Goal: Task Accomplishment & Management: Use online tool/utility

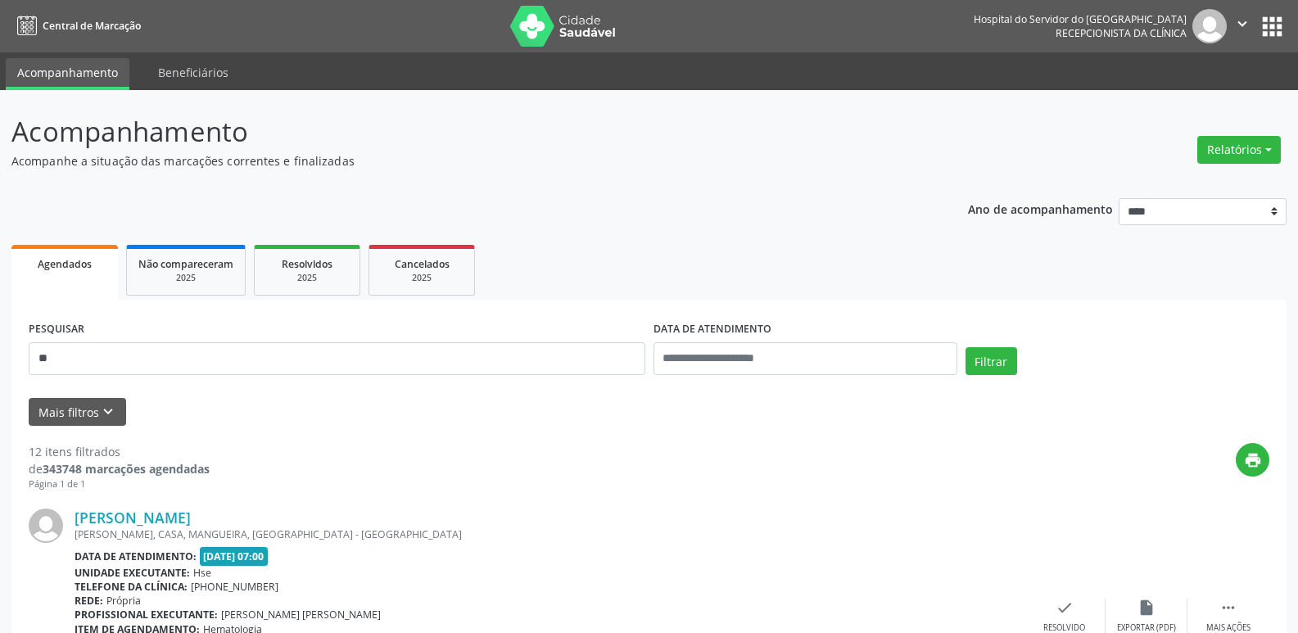
type input "*"
click at [1002, 363] on button "Filtrar" at bounding box center [992, 361] width 52 height 28
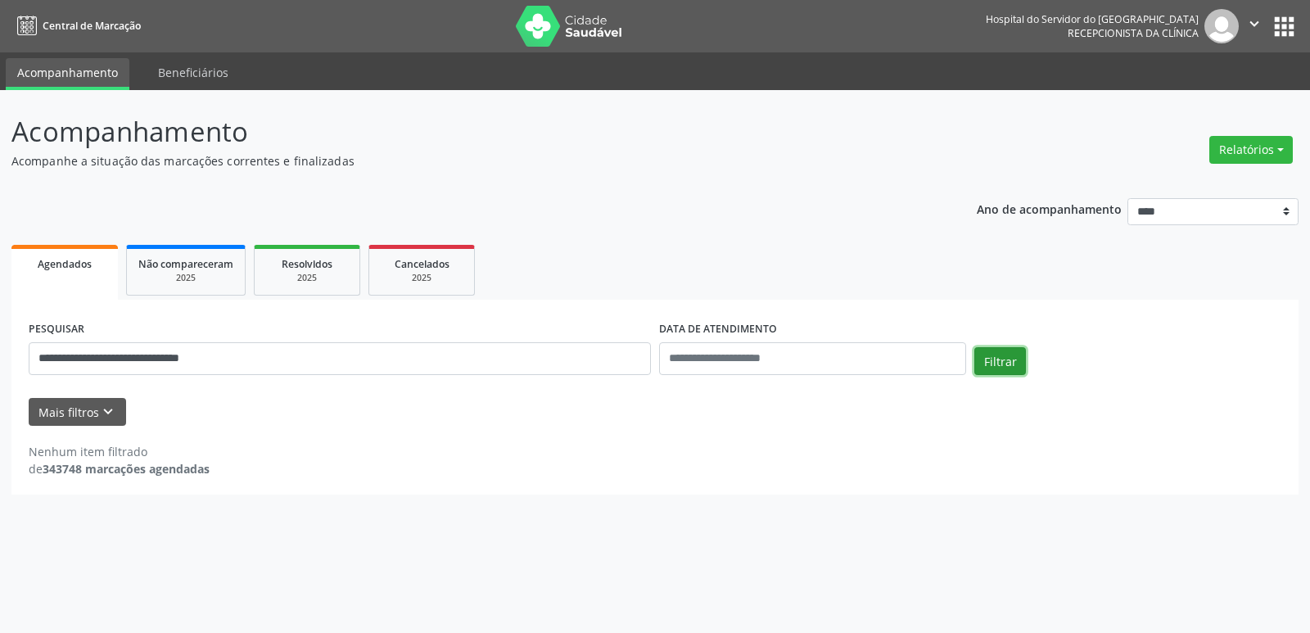
click at [992, 357] on button "Filtrar" at bounding box center [1001, 361] width 52 height 28
click at [337, 358] on input "**********" at bounding box center [340, 358] width 622 height 33
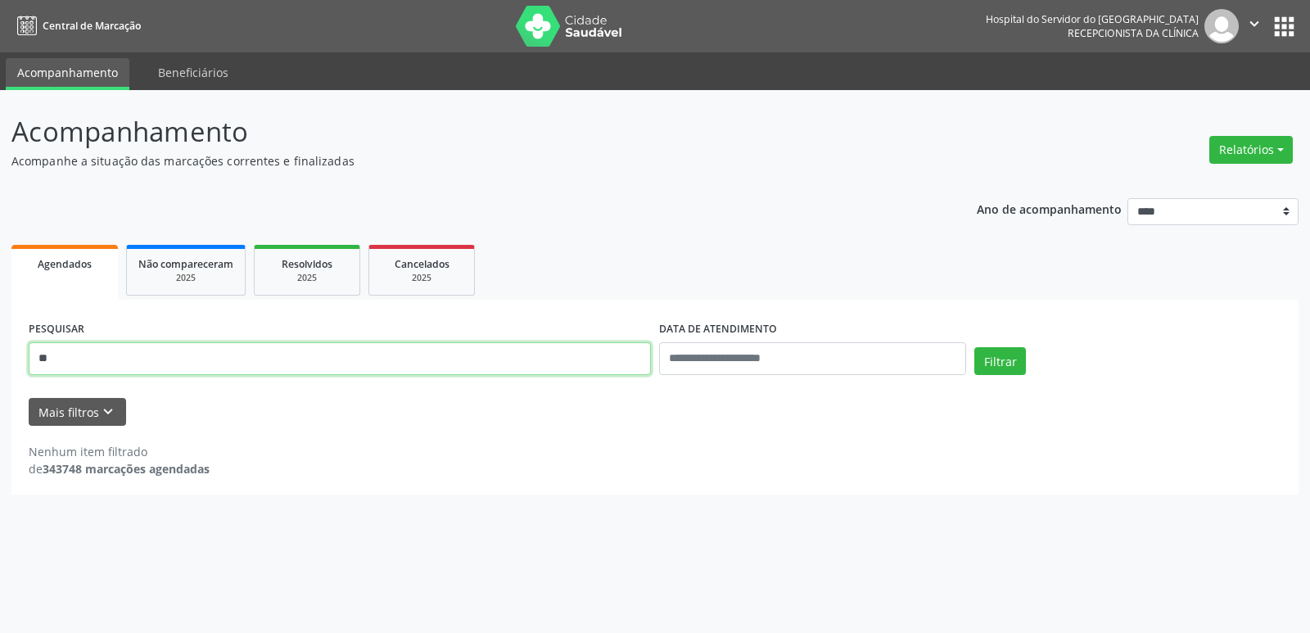
type input "*"
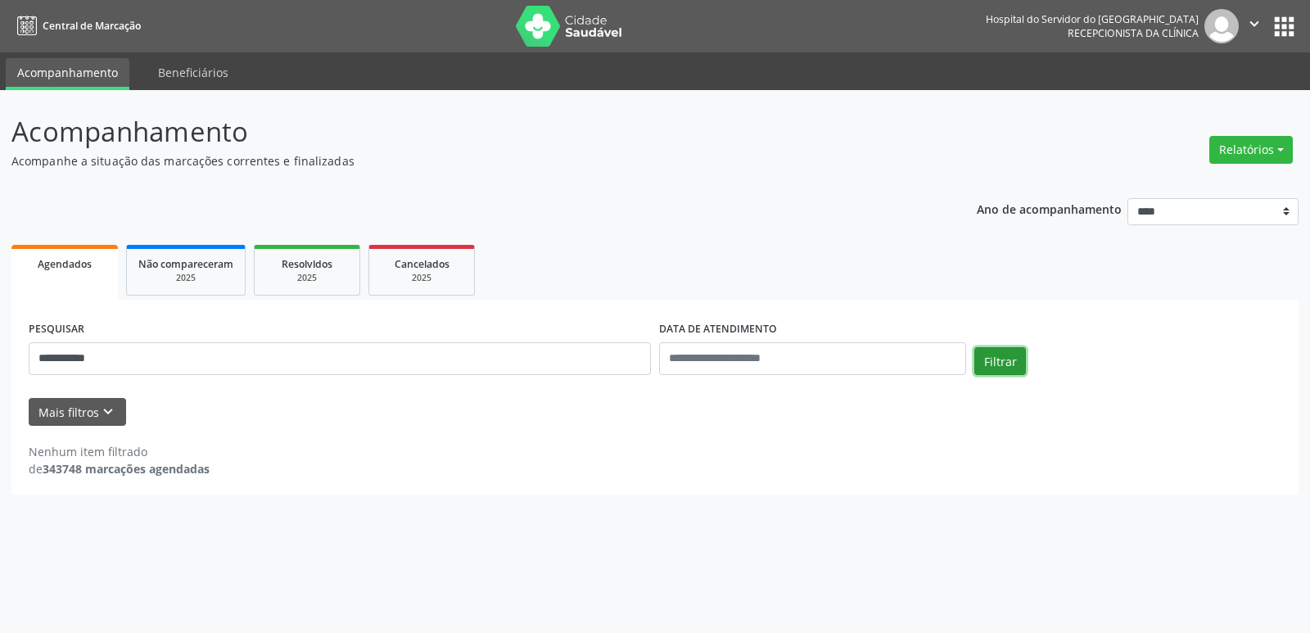
click at [988, 359] on button "Filtrar" at bounding box center [1001, 361] width 52 height 28
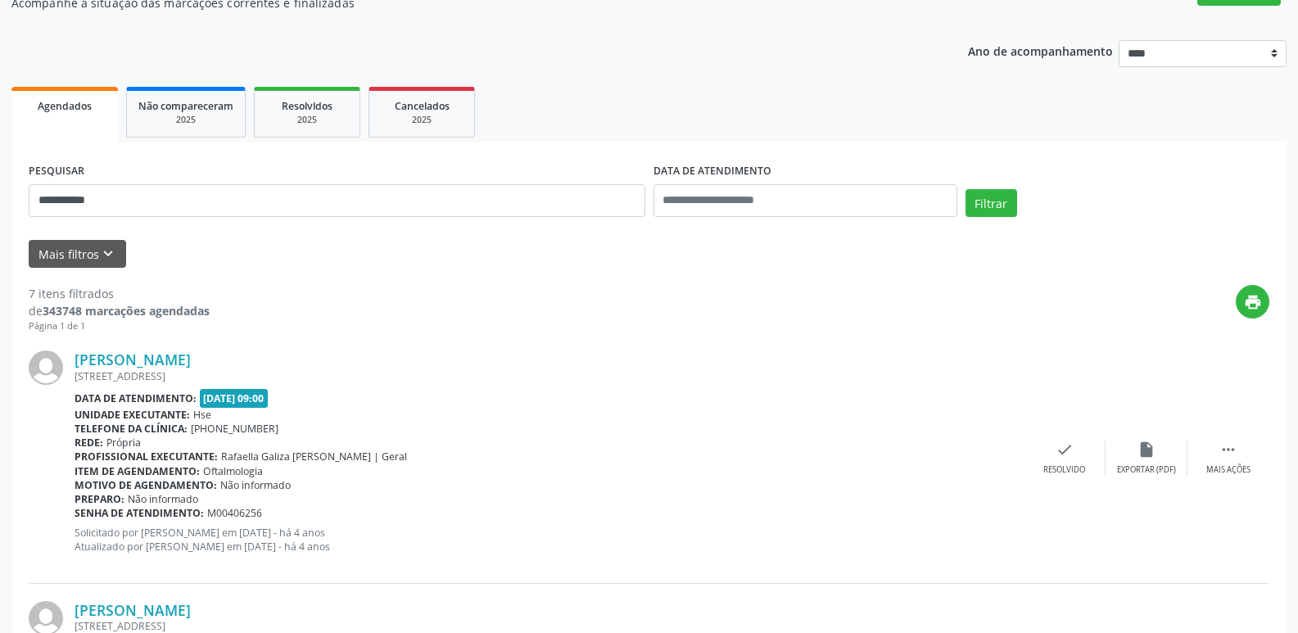
scroll to position [164, 0]
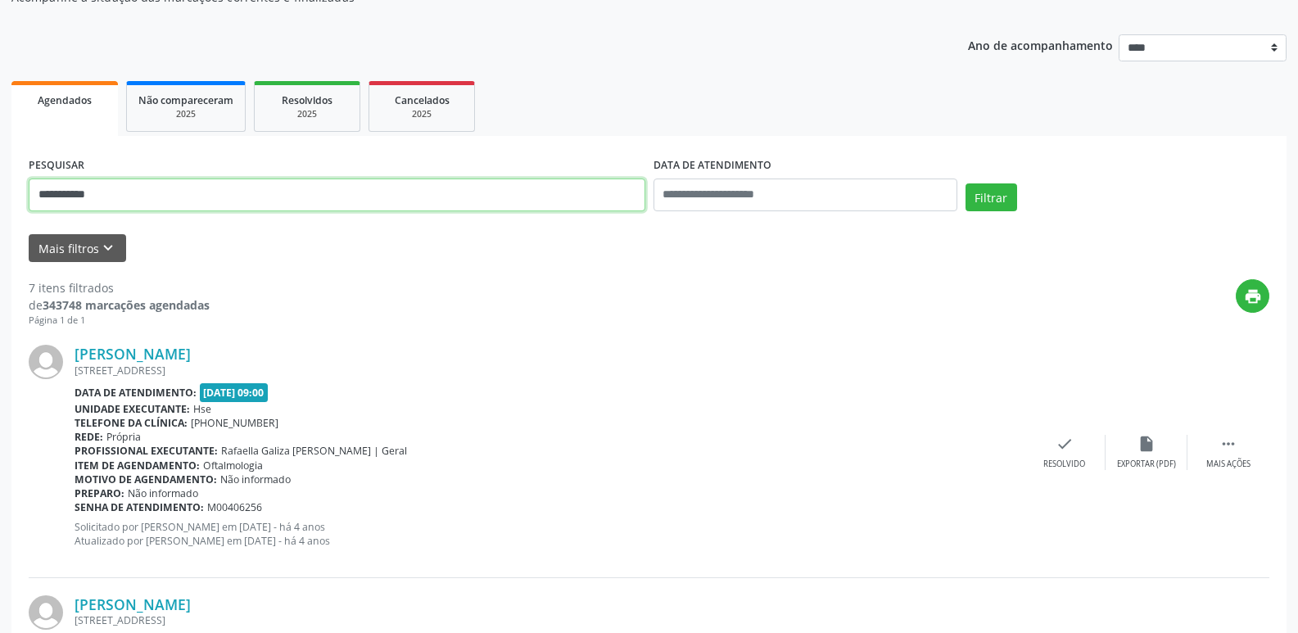
click at [120, 195] on input "**********" at bounding box center [337, 195] width 617 height 33
type input "*"
type input "**********"
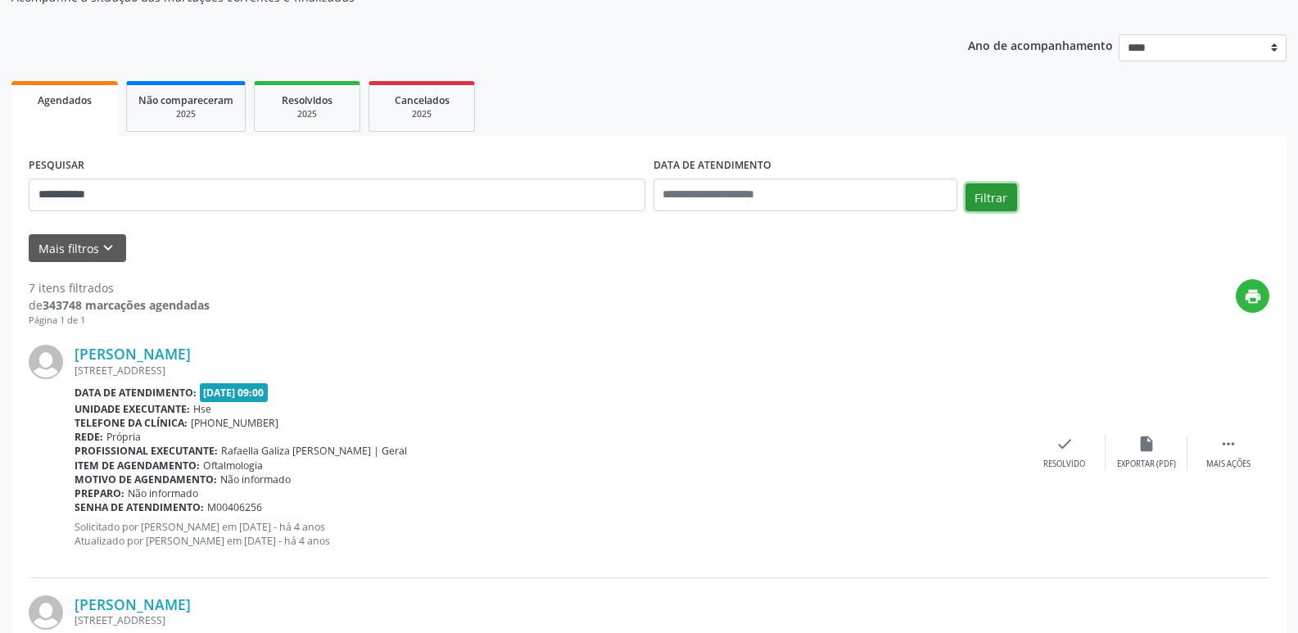
click at [993, 199] on button "Filtrar" at bounding box center [992, 197] width 52 height 28
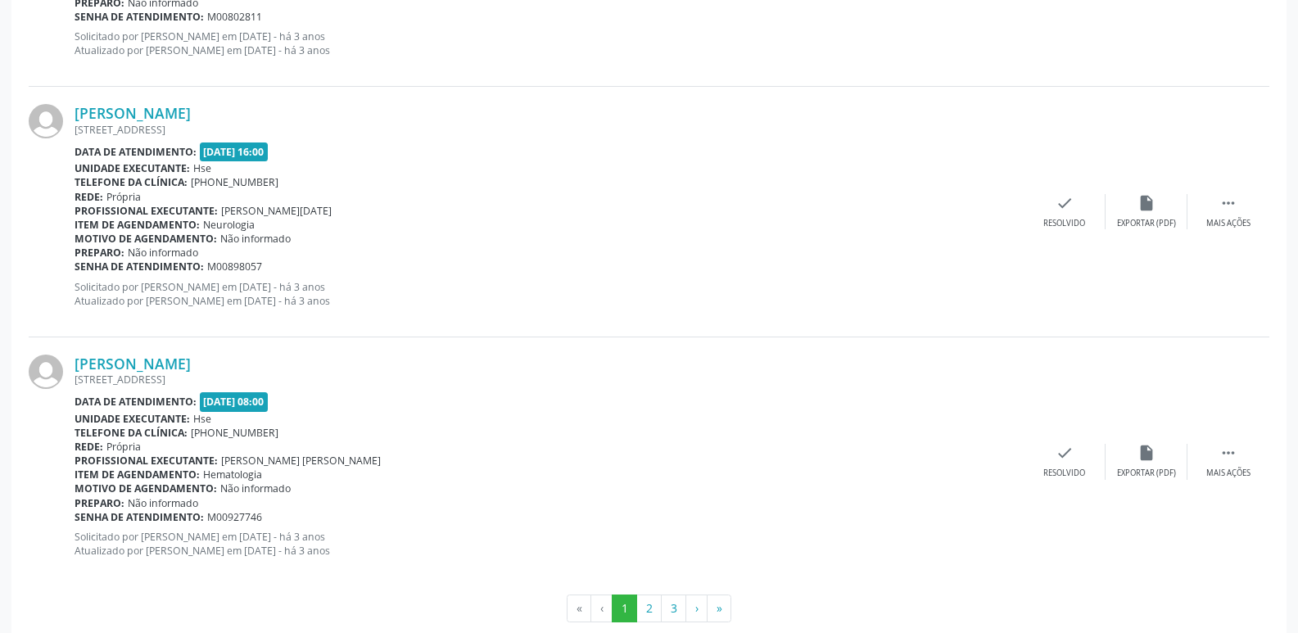
scroll to position [3685, 0]
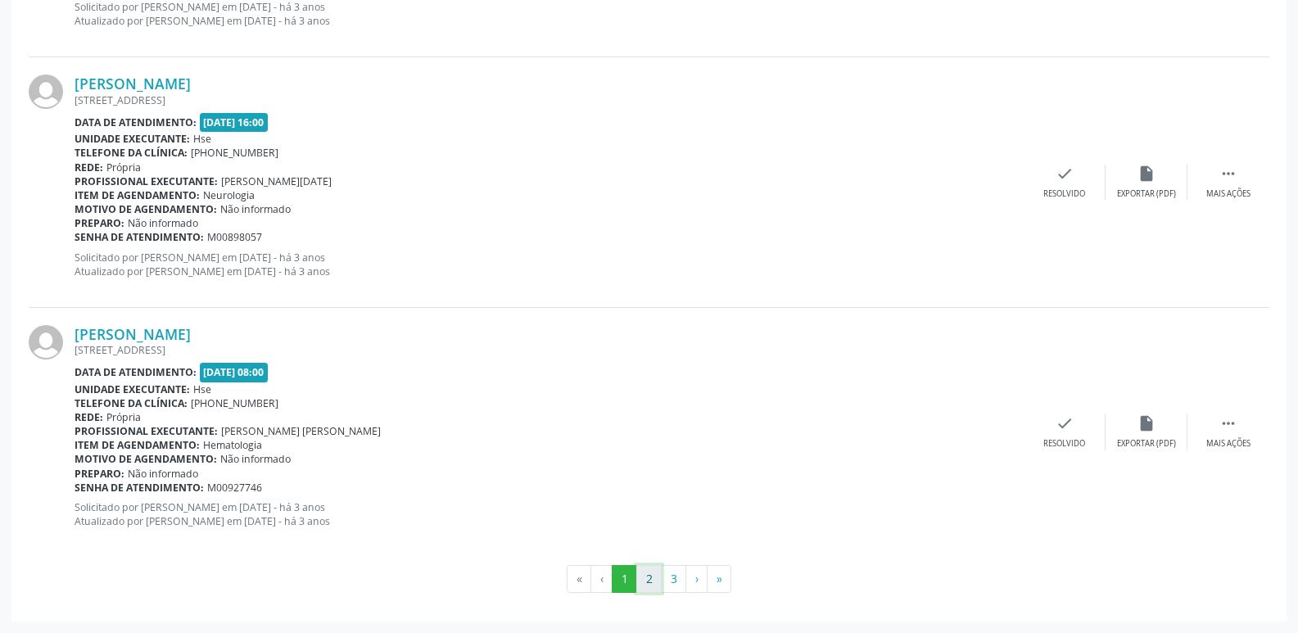
click at [646, 581] on button "2" at bounding box center [648, 579] width 25 height 28
click at [675, 576] on button "3" at bounding box center [673, 579] width 25 height 28
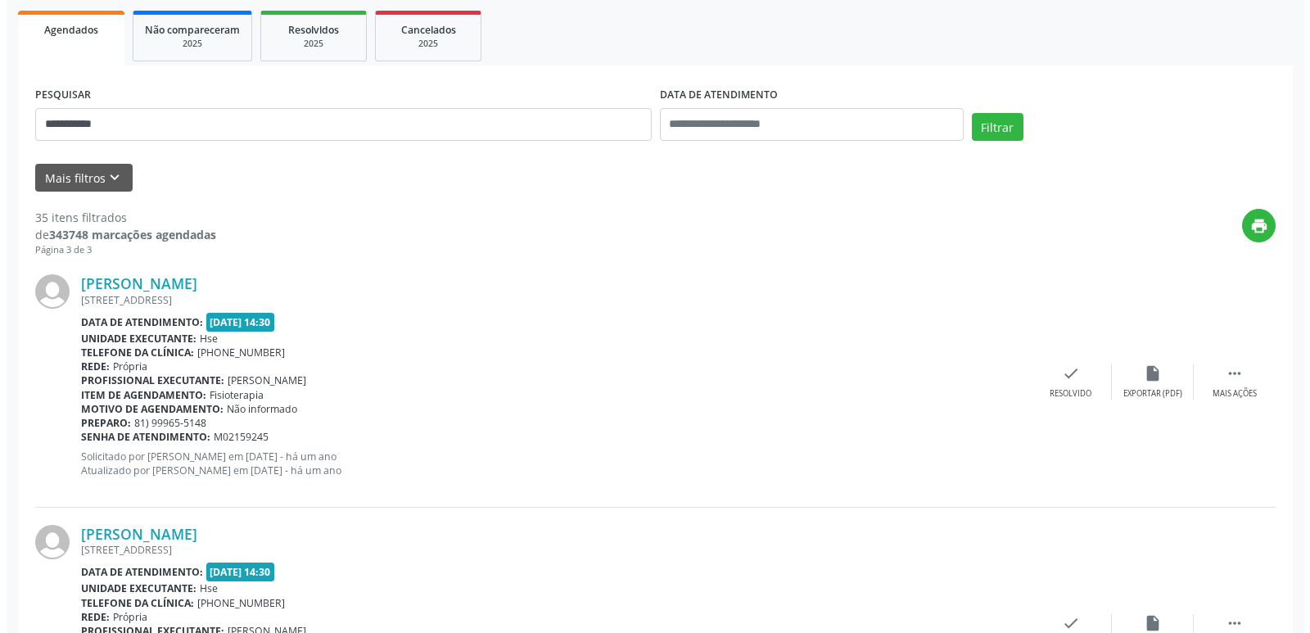
scroll to position [0, 0]
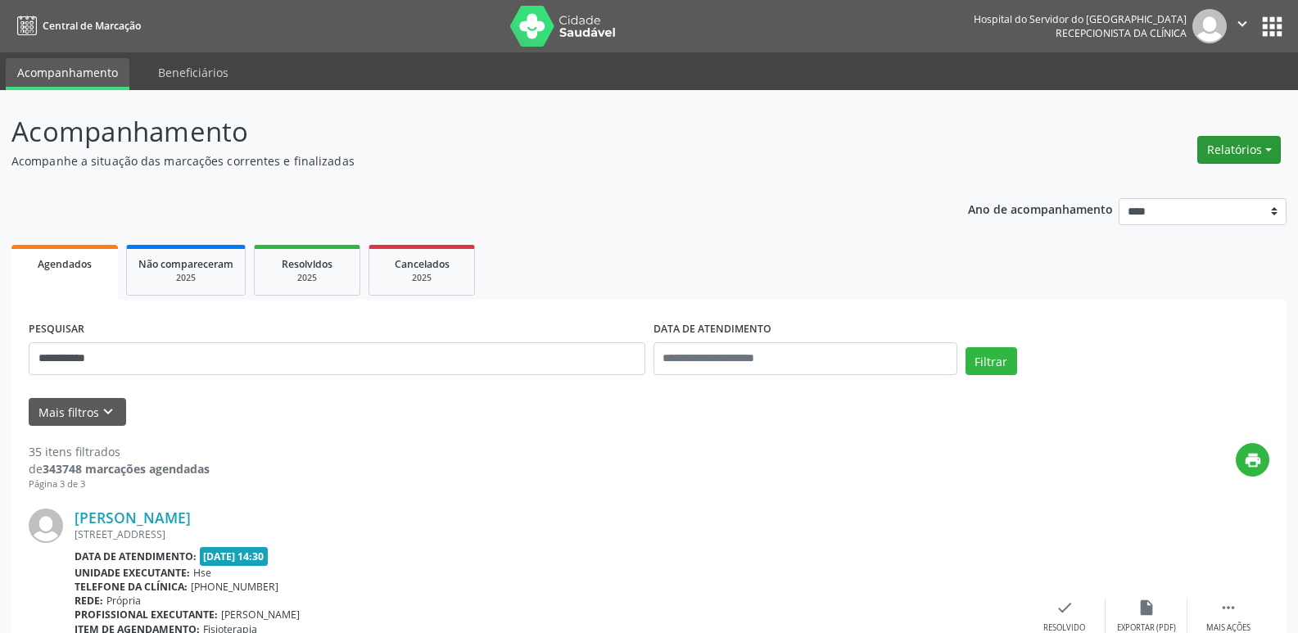
click at [1219, 155] on button "Relatórios" at bounding box center [1239, 150] width 84 height 28
click at [1183, 177] on link "Agendamentos" at bounding box center [1194, 185] width 176 height 23
select select "*"
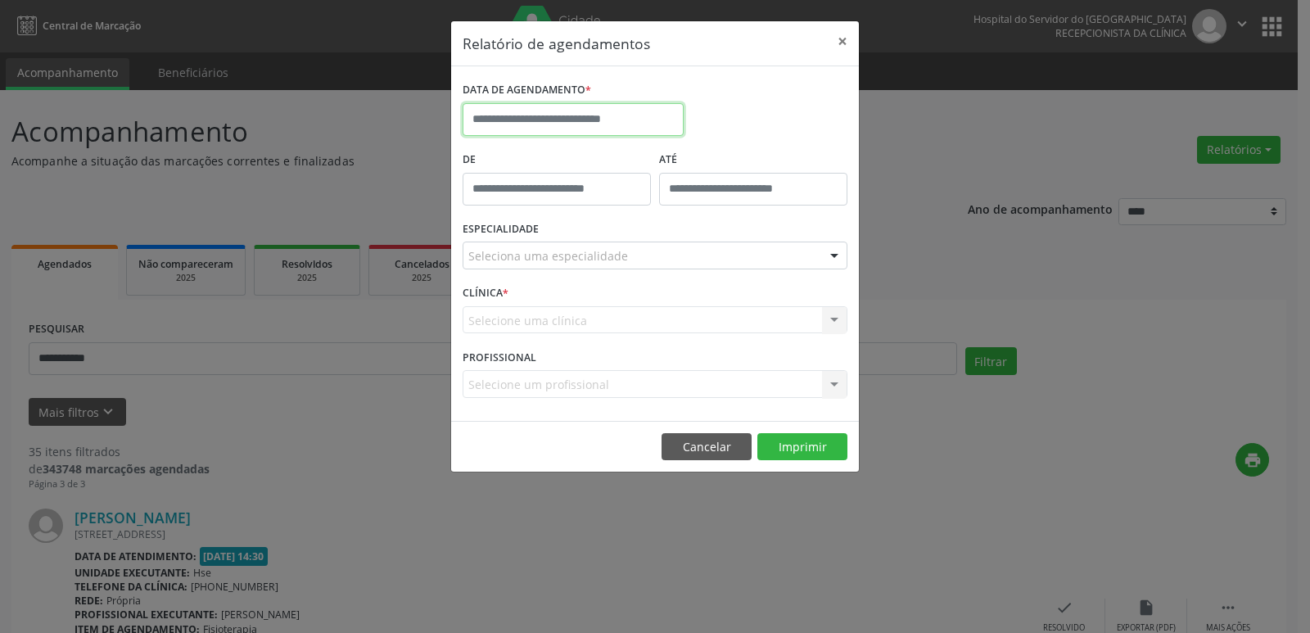
click at [600, 120] on input "text" at bounding box center [573, 119] width 221 height 33
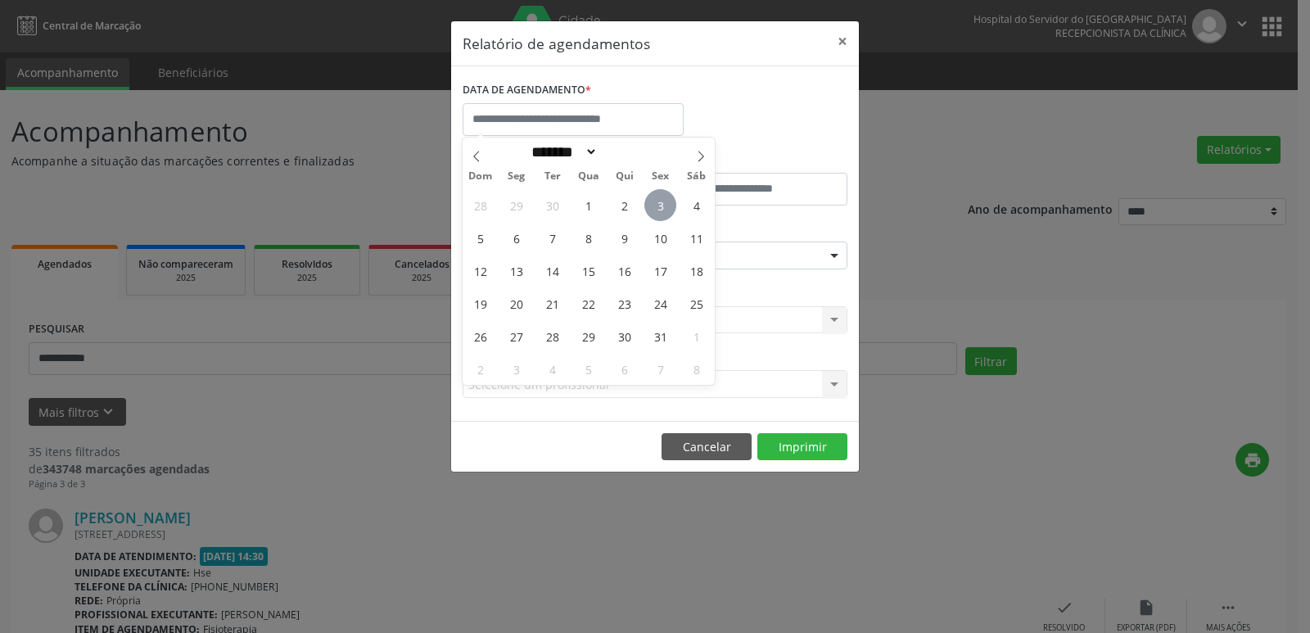
click at [670, 203] on span "3" at bounding box center [661, 205] width 32 height 32
type input "**********"
click at [670, 203] on span "3" at bounding box center [661, 205] width 32 height 32
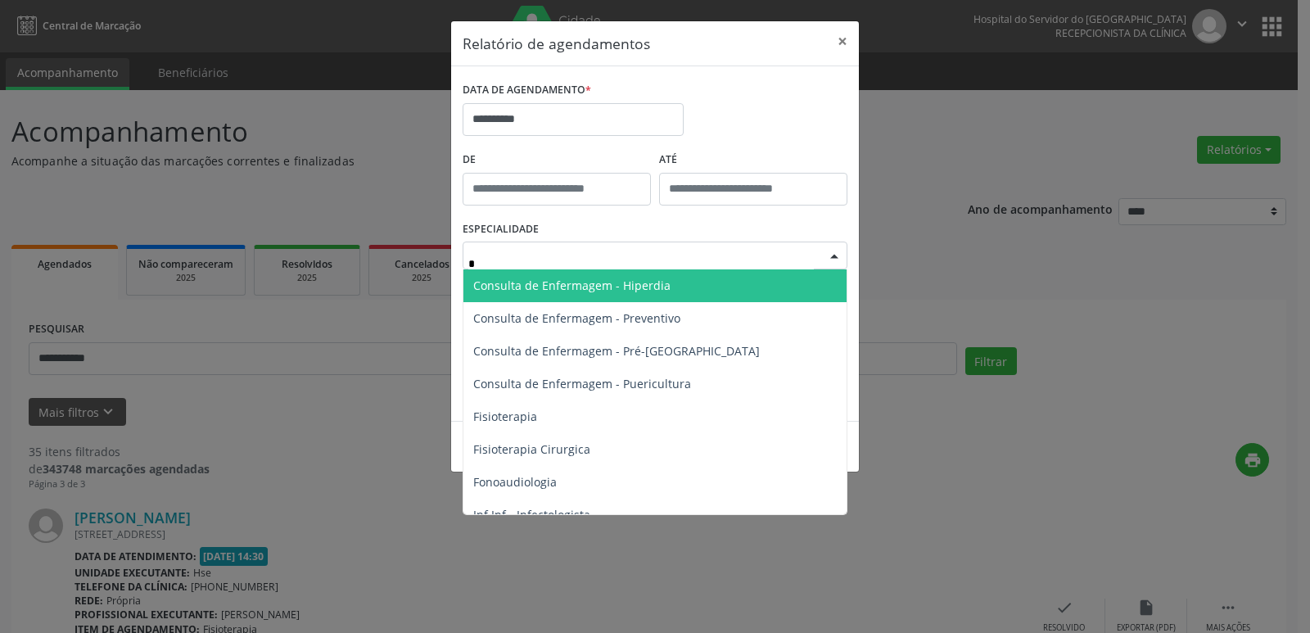
type input "**"
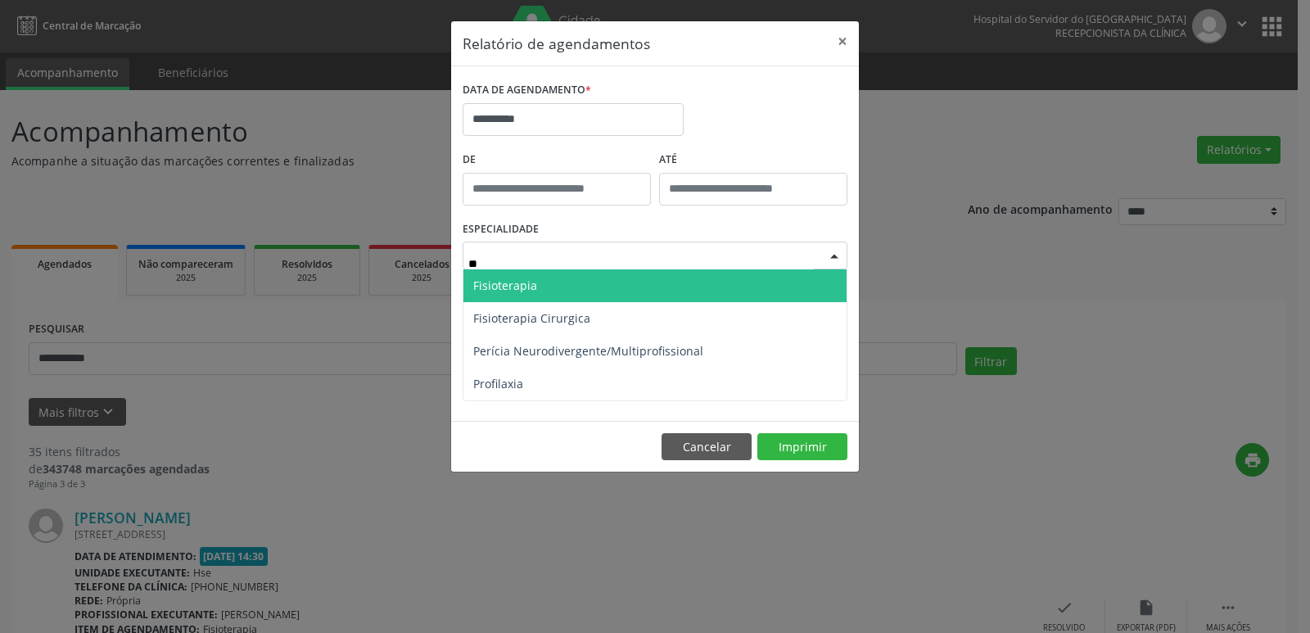
click at [505, 283] on span "Fisioterapia" at bounding box center [505, 286] width 64 height 16
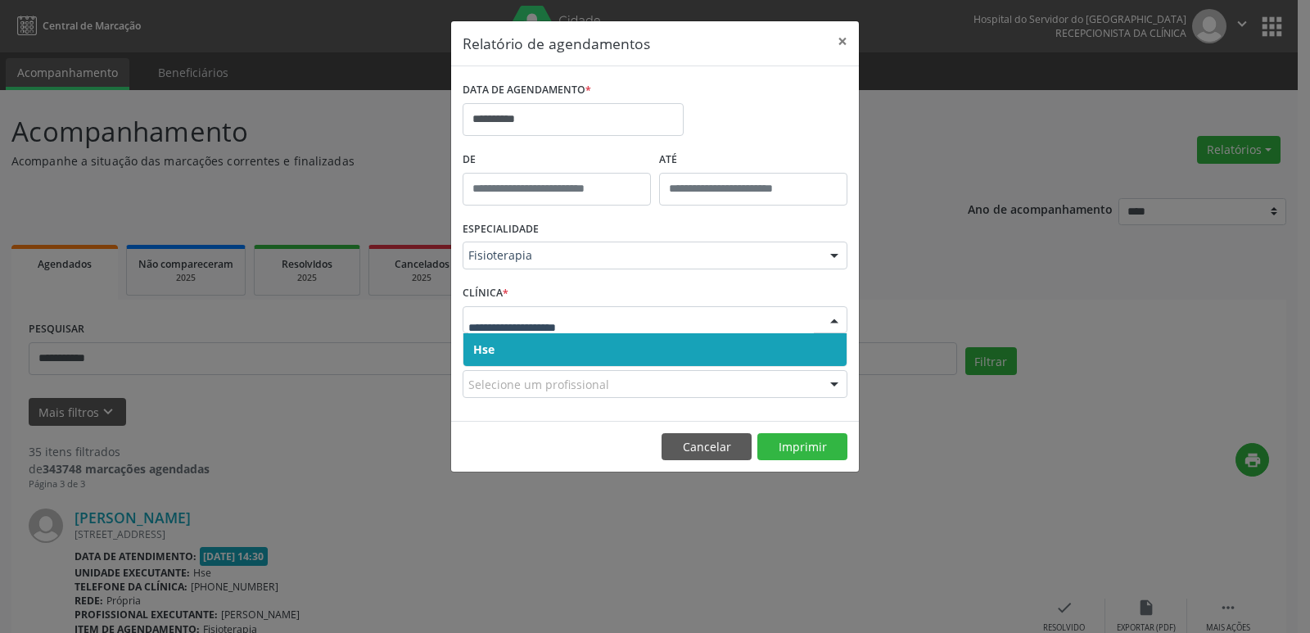
click at [500, 341] on span "Hse" at bounding box center [655, 349] width 383 height 33
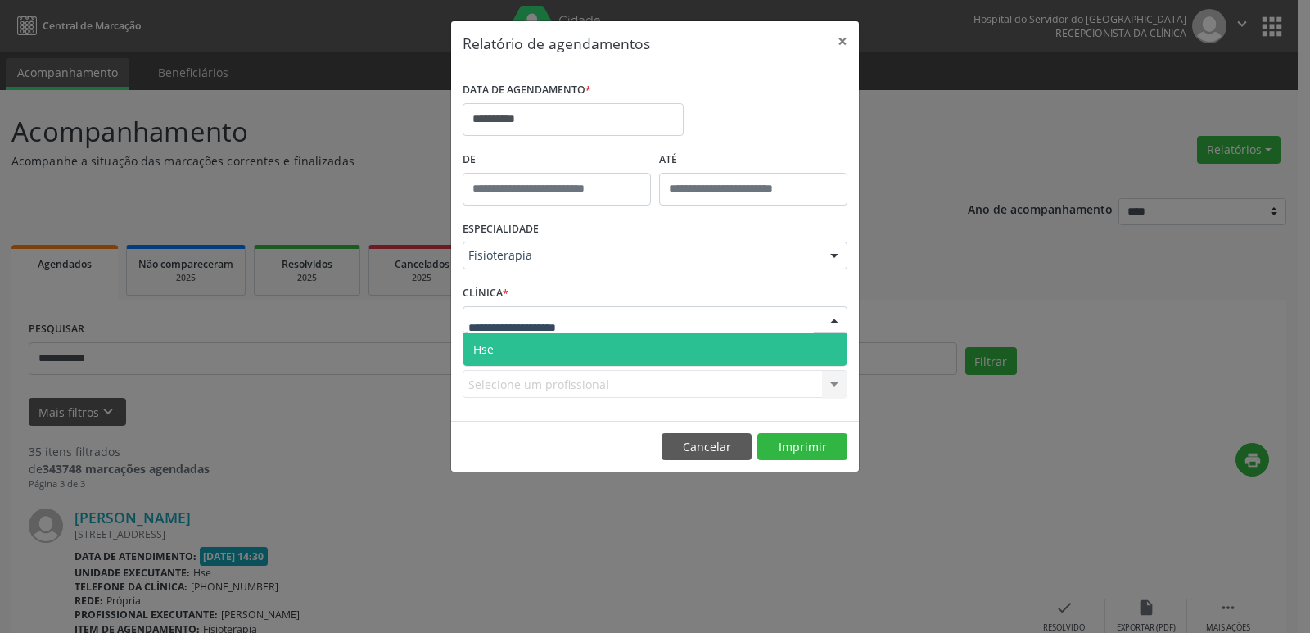
click at [500, 342] on span "Hse" at bounding box center [655, 349] width 383 height 33
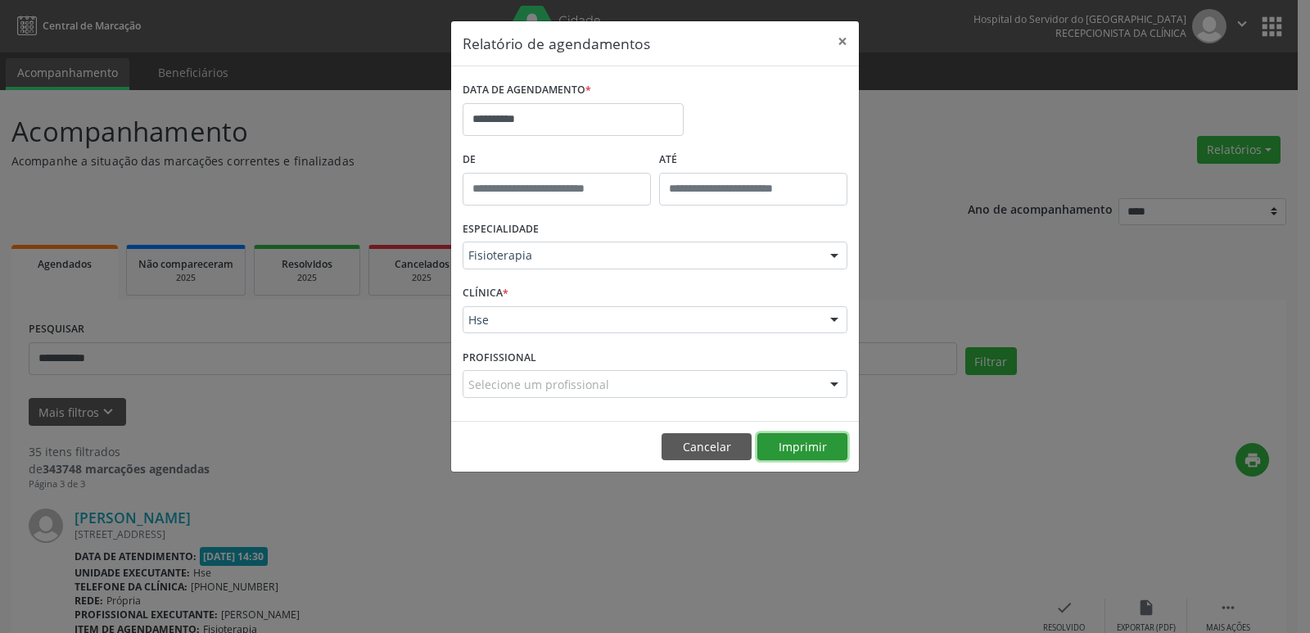
click at [808, 453] on button "Imprimir" at bounding box center [803, 447] width 90 height 28
